Goal: Transaction & Acquisition: Book appointment/travel/reservation

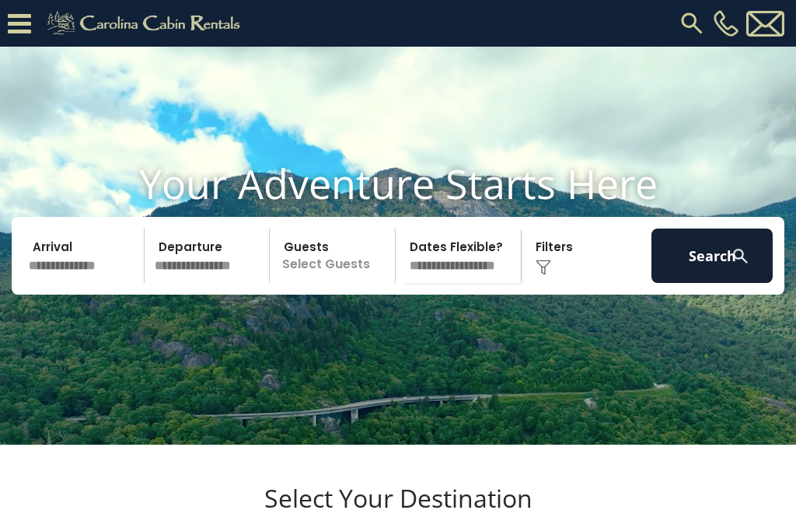
click at [104, 280] on input "text" at bounding box center [83, 255] width 121 height 54
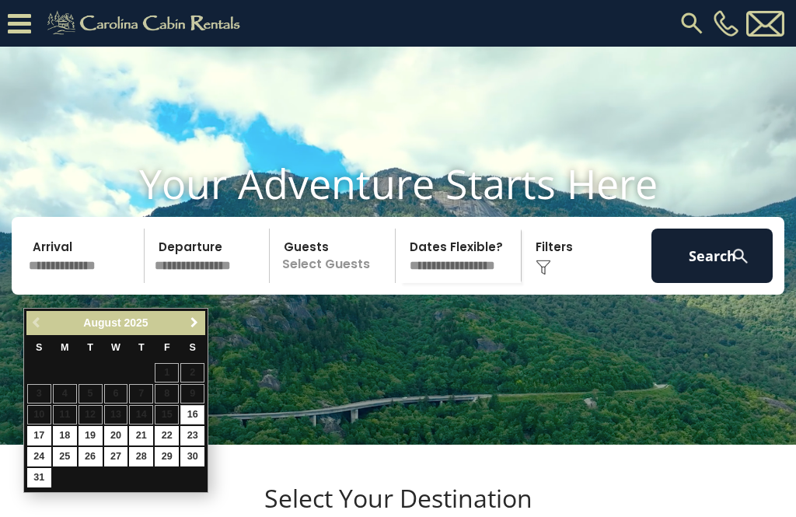
click at [193, 319] on span "Next" at bounding box center [194, 322] width 12 height 12
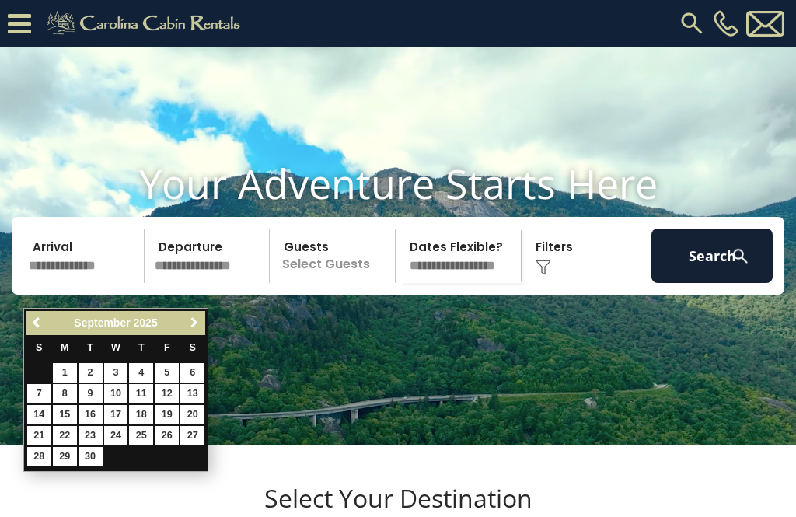
click at [191, 320] on span "Next" at bounding box center [194, 322] width 12 height 12
click at [190, 318] on span "Next" at bounding box center [194, 322] width 12 height 12
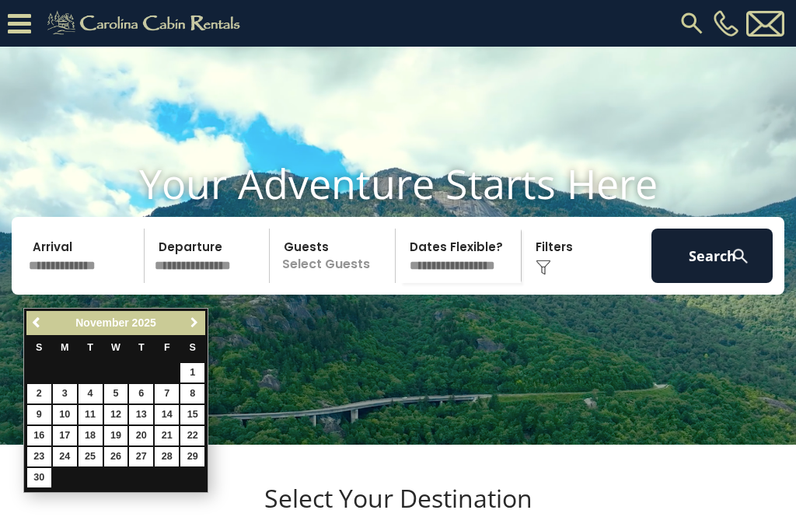
click at [190, 320] on span "Next" at bounding box center [194, 322] width 12 height 12
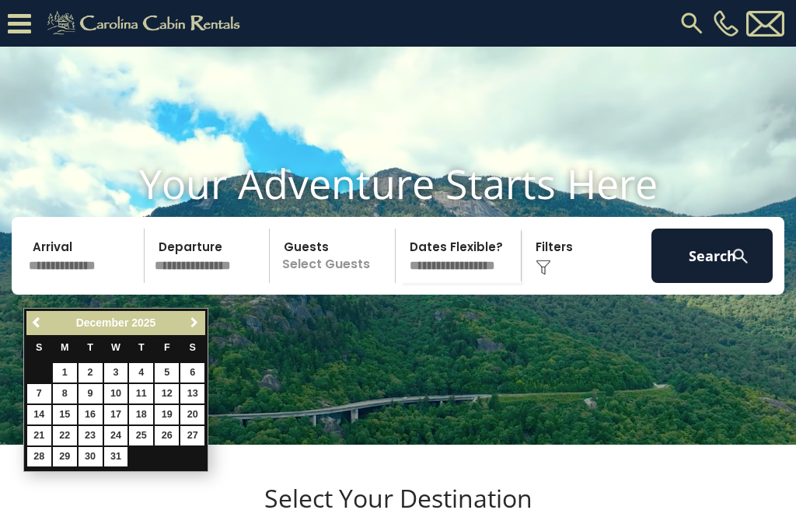
click at [190, 329] on span "Next" at bounding box center [194, 322] width 12 height 12
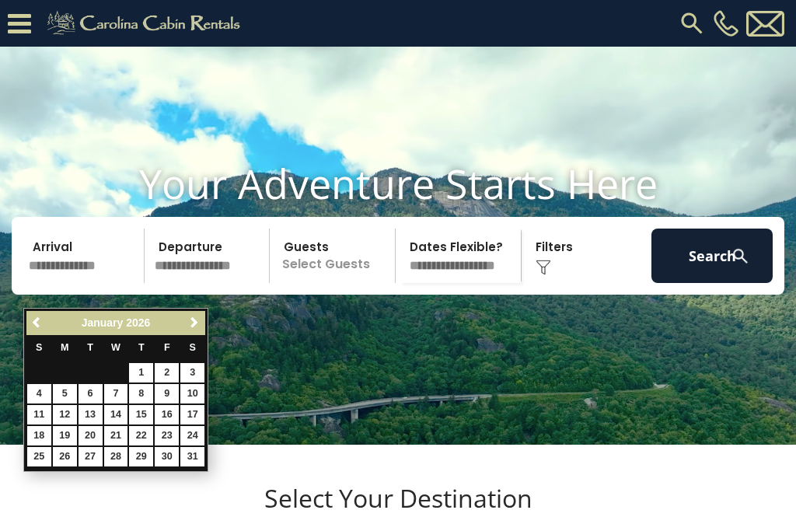
click at [192, 326] on span "Next" at bounding box center [194, 322] width 12 height 12
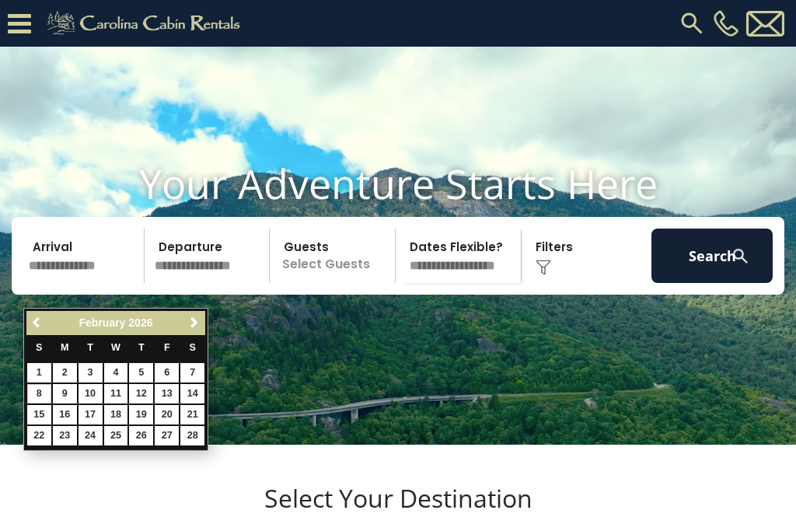
click at [42, 387] on link "8" at bounding box center [39, 393] width 24 height 19
type input "******"
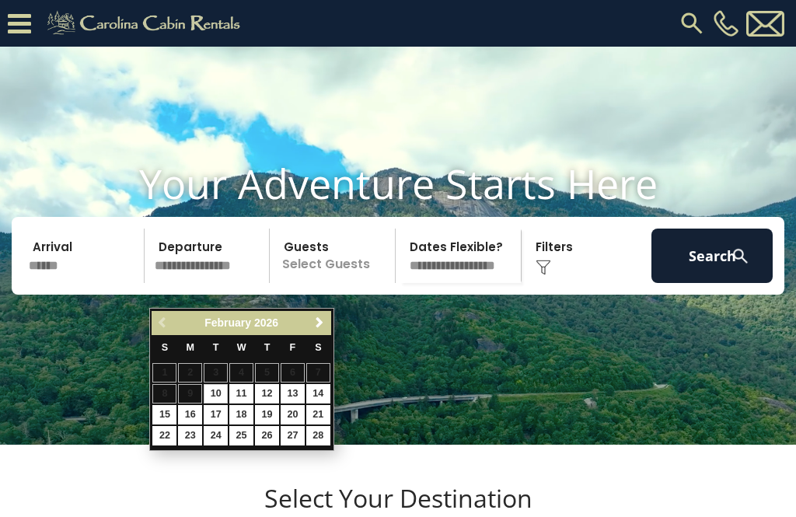
click at [321, 387] on link "14" at bounding box center [318, 393] width 24 height 19
type input "*******"
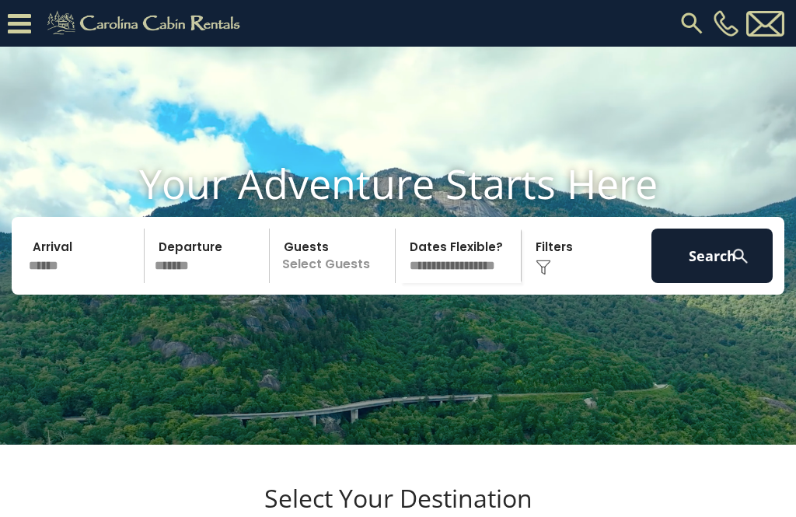
click at [338, 257] on p "Select Guests" at bounding box center [334, 255] width 120 height 54
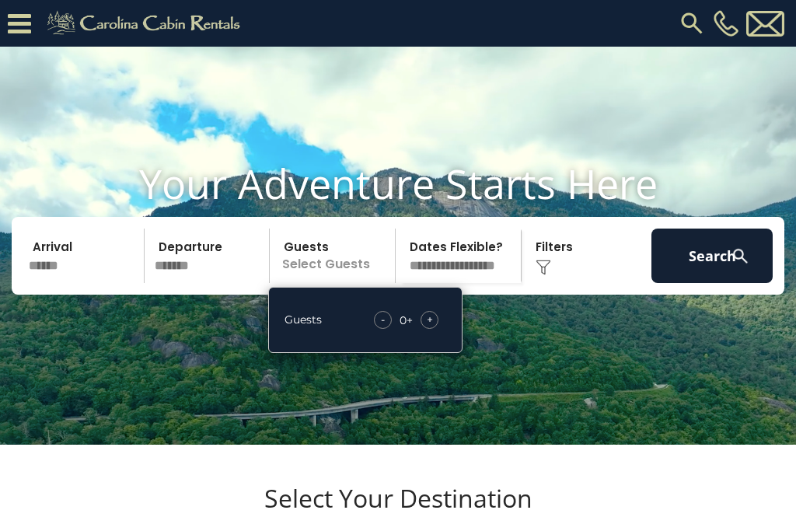
click at [439, 332] on div "Guests - 0 + +" at bounding box center [365, 320] width 194 height 66
click at [430, 327] on span "+" at bounding box center [430, 320] width 6 height 16
click at [433, 329] on div "+" at bounding box center [429, 320] width 18 height 18
click at [574, 282] on div "Click to Choose" at bounding box center [586, 255] width 121 height 54
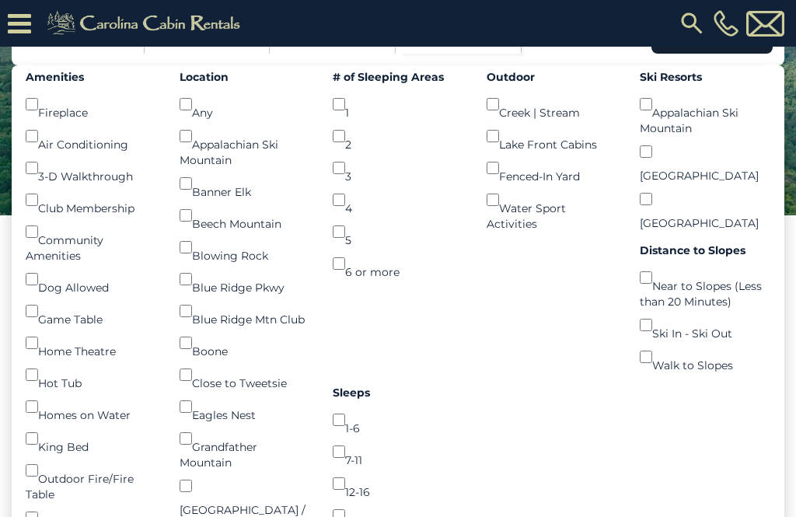
scroll to position [260, 0]
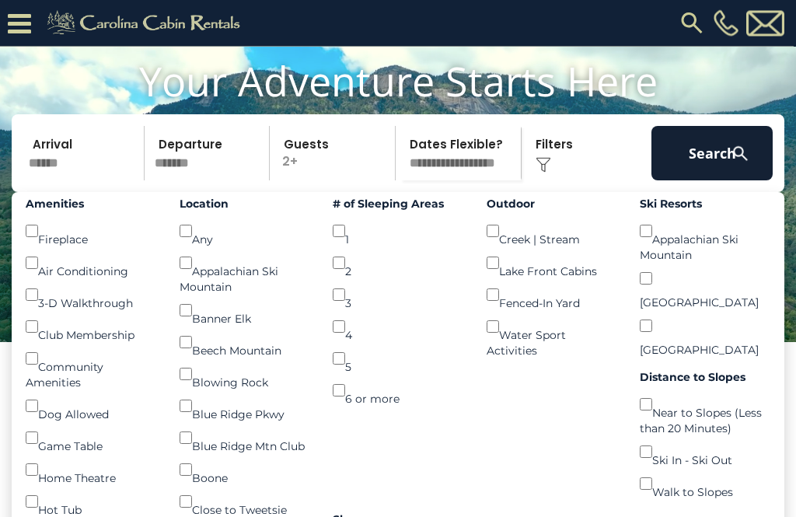
click at [740, 164] on img at bounding box center [739, 154] width 19 height 19
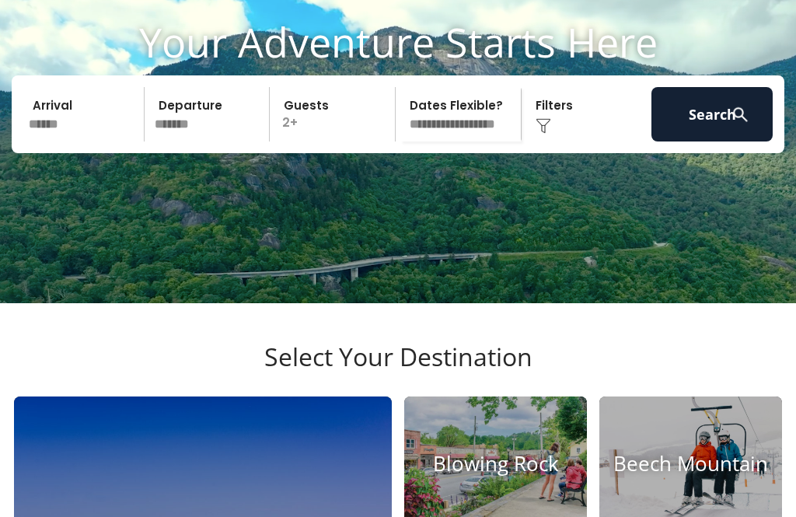
scroll to position [0, 0]
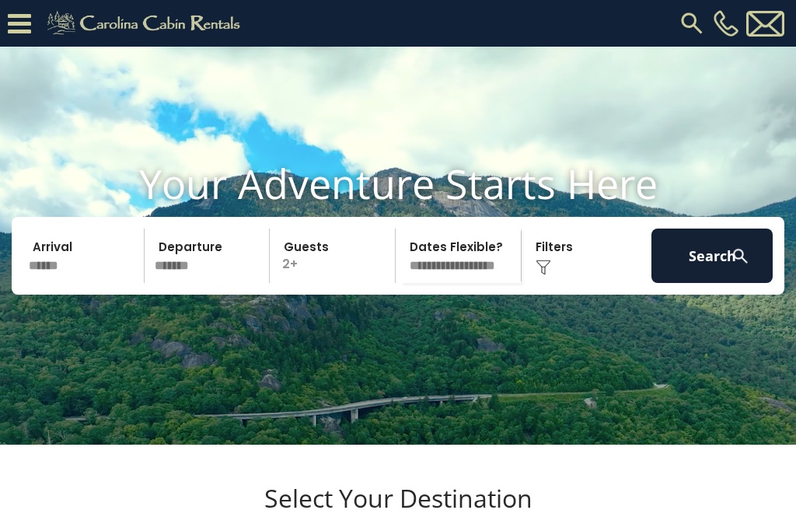
click at [744, 266] on button "Search" at bounding box center [711, 255] width 121 height 54
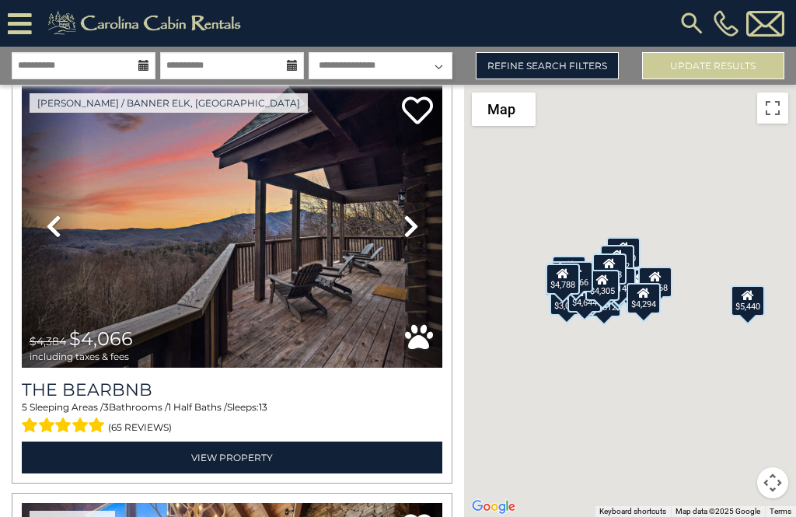
scroll to position [1313, 0]
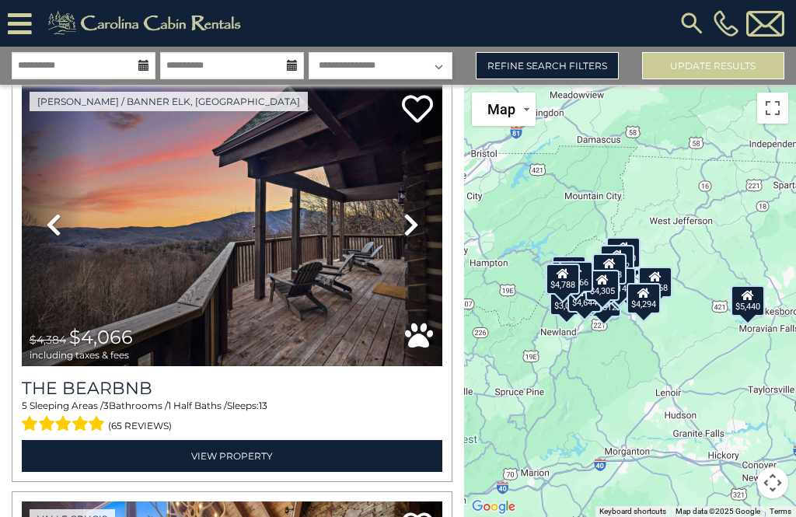
click at [594, 60] on link "Refine Search Filters" at bounding box center [546, 65] width 142 height 27
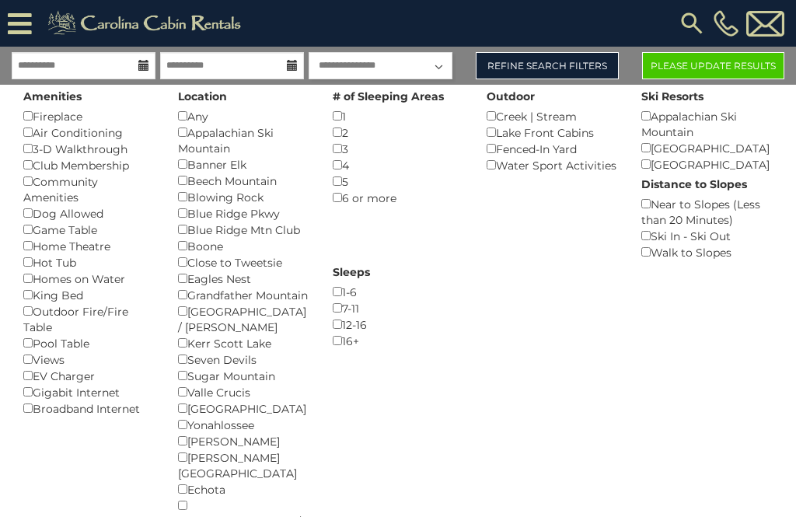
click at [464, 284] on div "1-6 ()" at bounding box center [398, 292] width 131 height 16
click at [698, 66] on button "Please Update Results" at bounding box center [713, 65] width 142 height 27
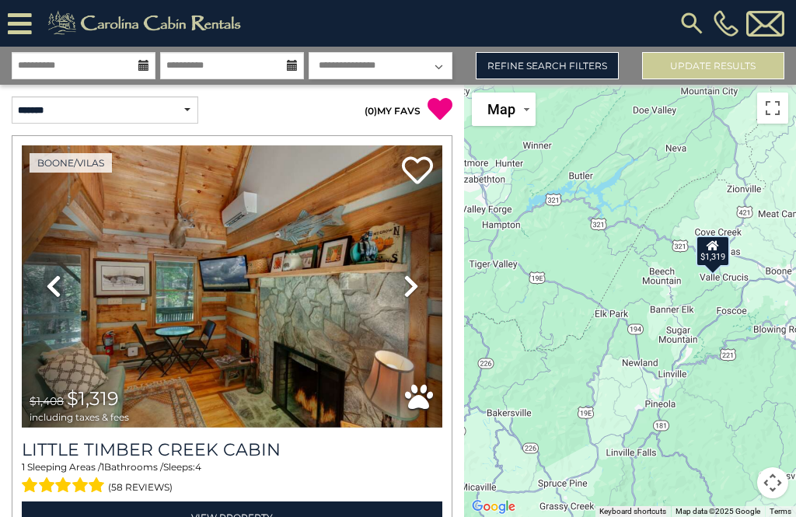
click at [405, 293] on icon at bounding box center [411, 285] width 16 height 25
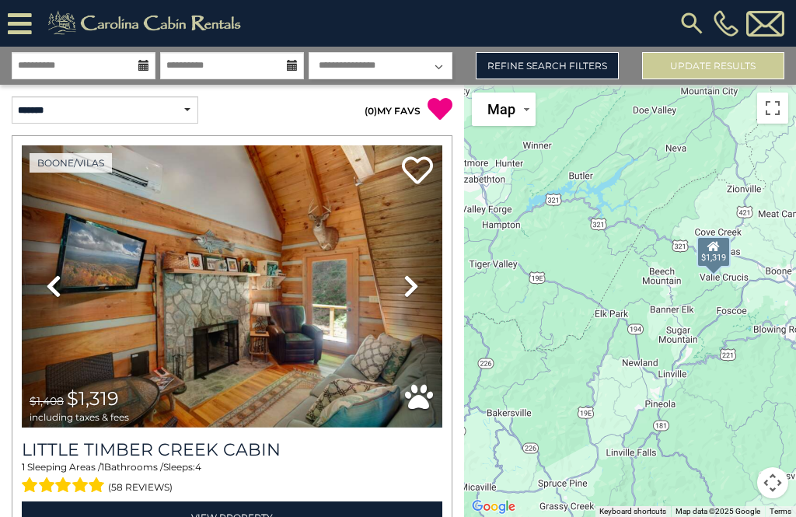
click at [416, 291] on icon at bounding box center [411, 285] width 16 height 25
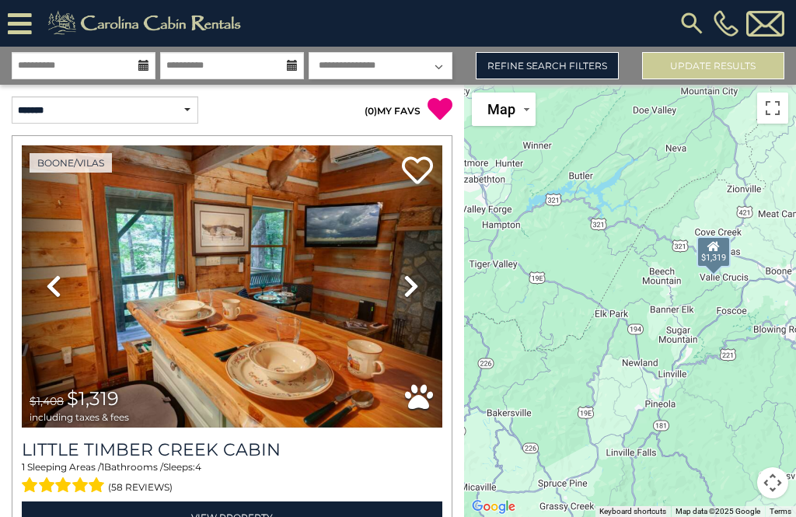
click at [413, 288] on icon at bounding box center [411, 285] width 16 height 25
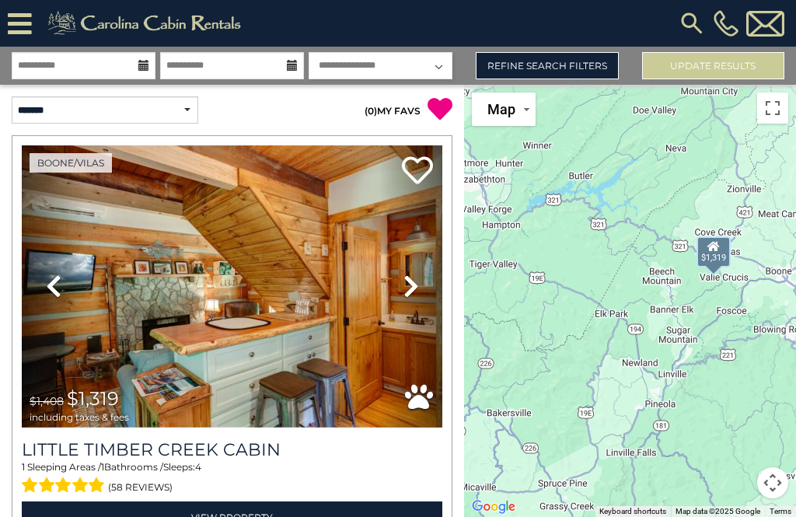
click at [416, 291] on icon at bounding box center [411, 285] width 16 height 25
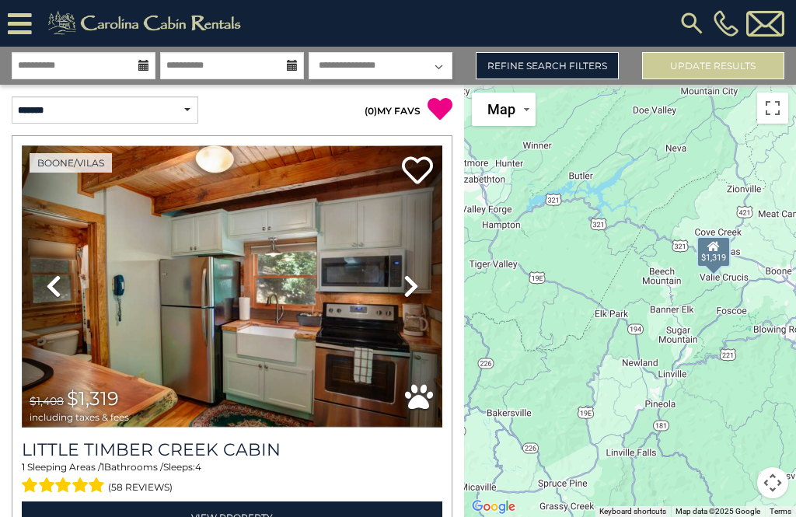
click at [413, 290] on icon at bounding box center [411, 285] width 16 height 25
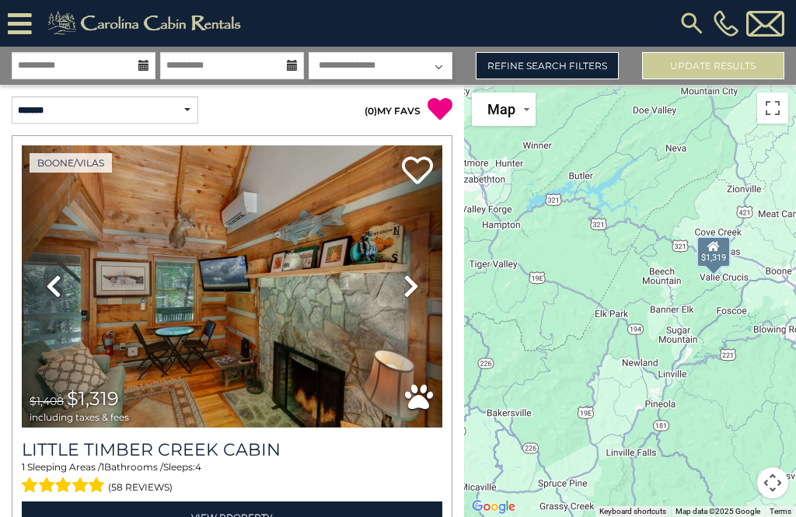
click at [410, 291] on icon at bounding box center [411, 285] width 16 height 25
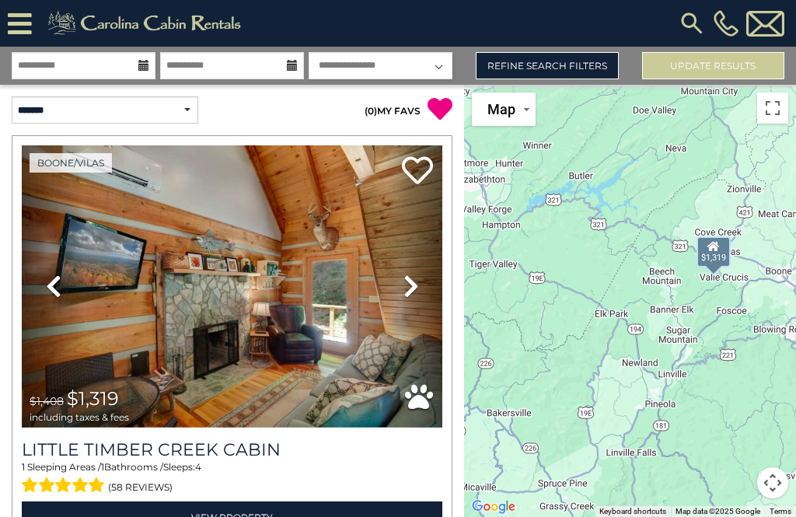
click at [410, 291] on icon at bounding box center [411, 285] width 16 height 25
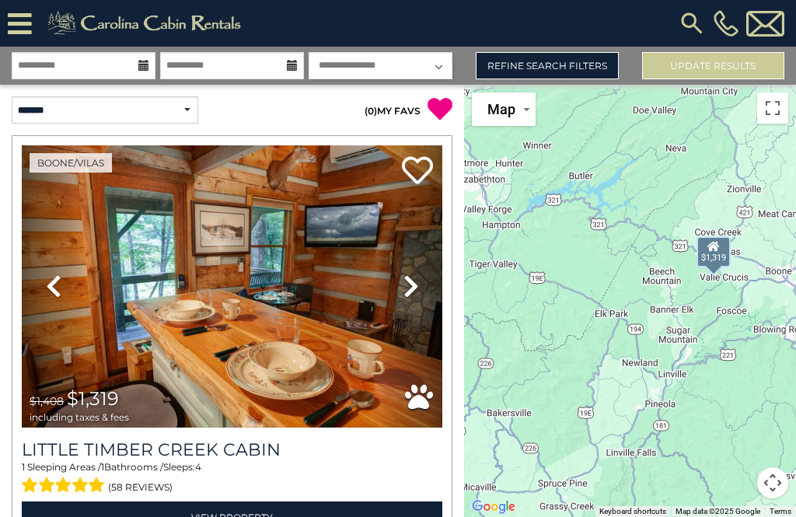
click at [408, 288] on icon at bounding box center [411, 285] width 16 height 25
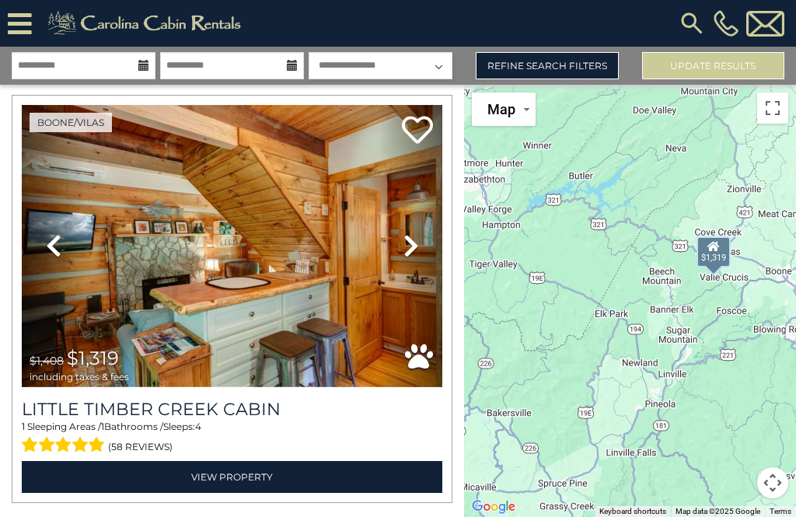
click at [339, 309] on img at bounding box center [232, 246] width 420 height 282
